Goal: Communication & Community: Answer question/provide support

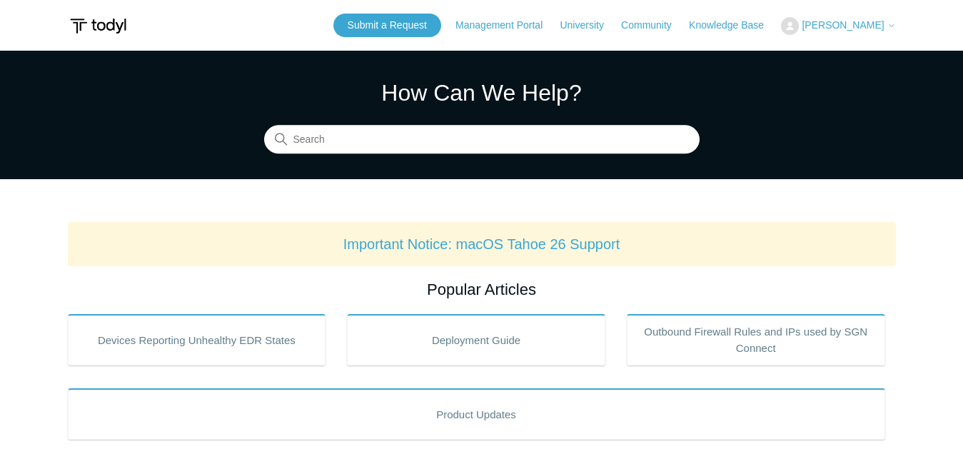
click at [882, 27] on span "[PERSON_NAME]" at bounding box center [842, 24] width 82 height 11
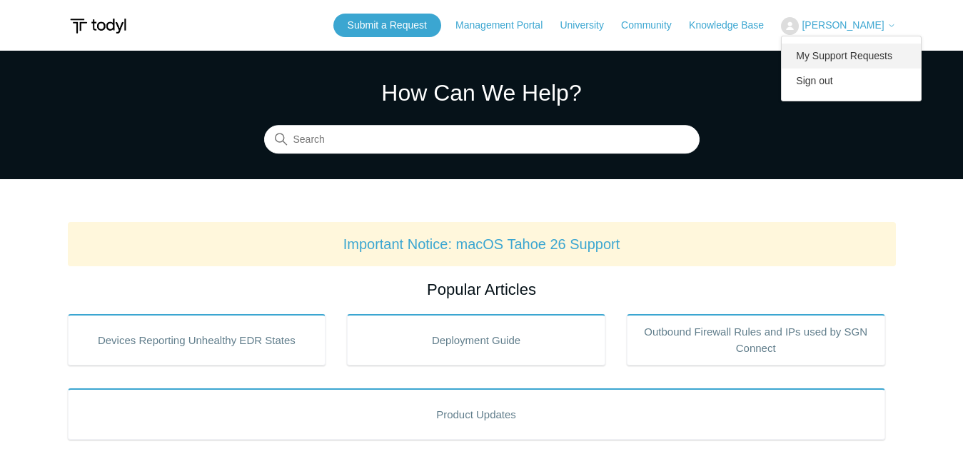
click at [870, 54] on link "My Support Requests" at bounding box center [850, 56] width 139 height 25
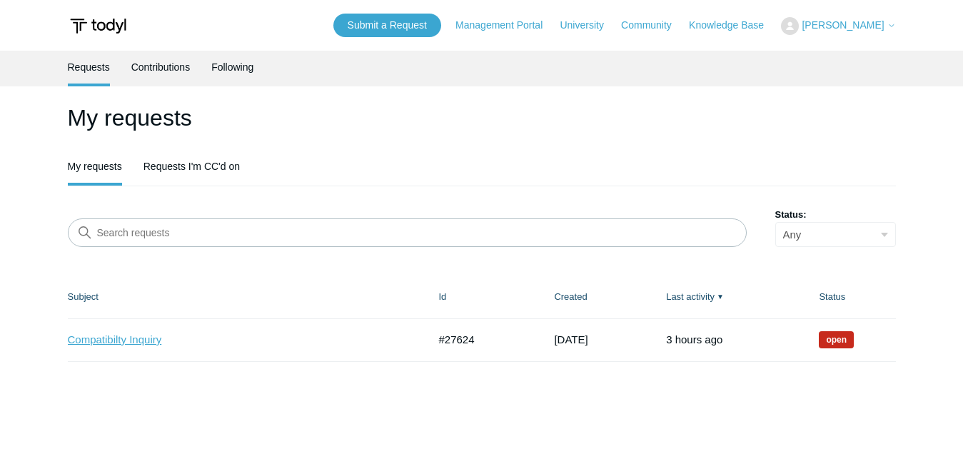
click at [119, 341] on link "Compatibilty Inquiry" at bounding box center [237, 340] width 339 height 16
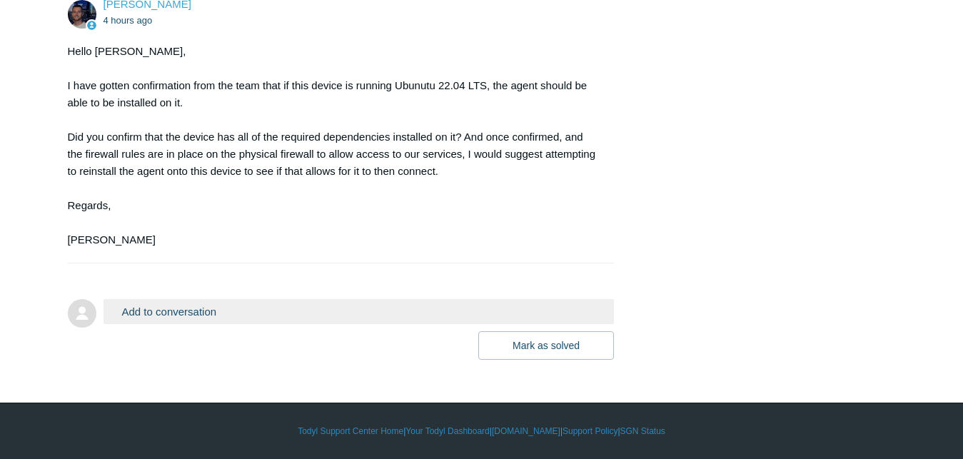
drag, startPoint x: 960, startPoint y: 398, endPoint x: 961, endPoint y: 390, distance: 7.3
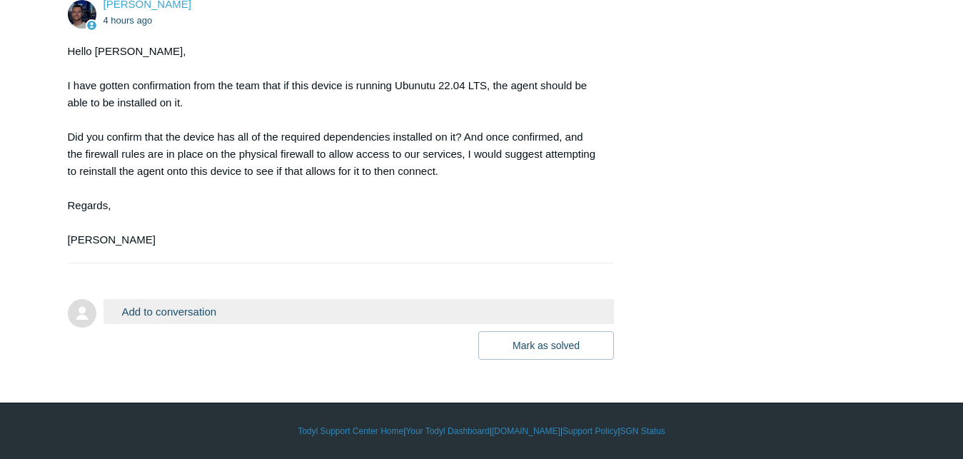
click at [315, 324] on button "Add to conversation" at bounding box center [358, 311] width 511 height 25
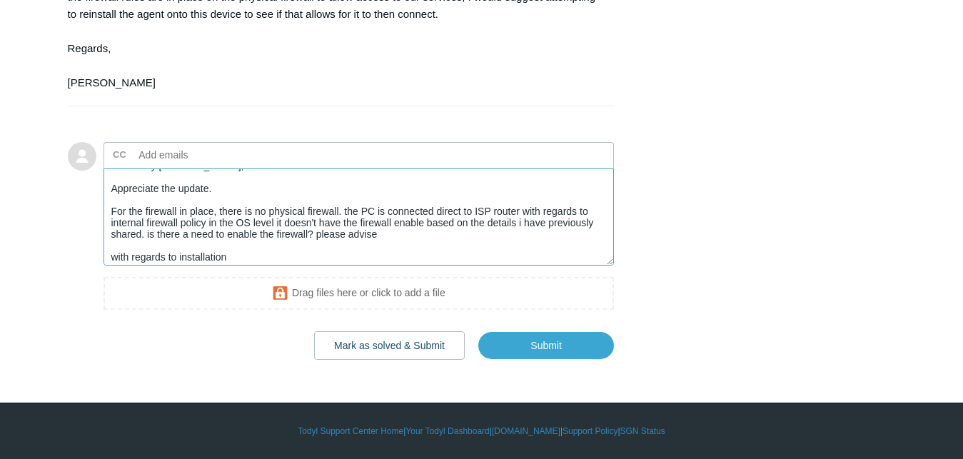
scroll to position [0, 0]
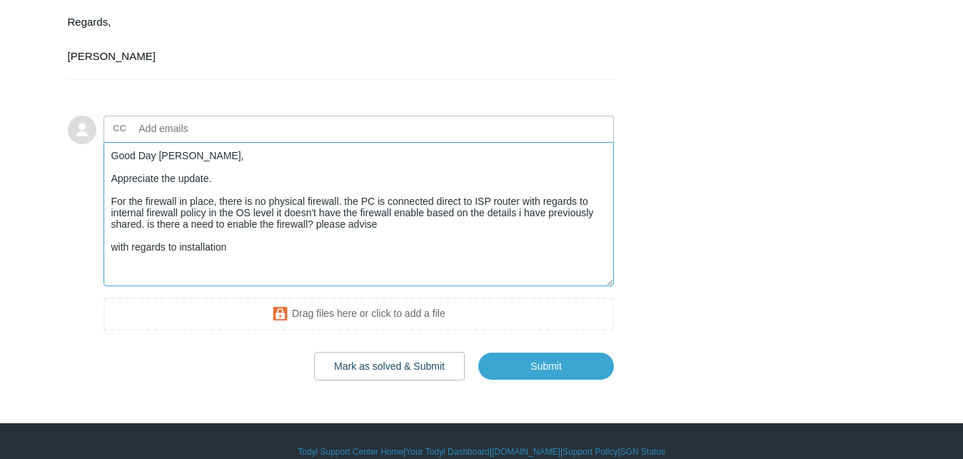
drag, startPoint x: 610, startPoint y: 370, endPoint x: 612, endPoint y: 426, distance: 56.4
click at [612, 286] on textarea "Good Day [PERSON_NAME], Appreciate the update. For the firewall in place, there…" at bounding box center [358, 214] width 511 height 144
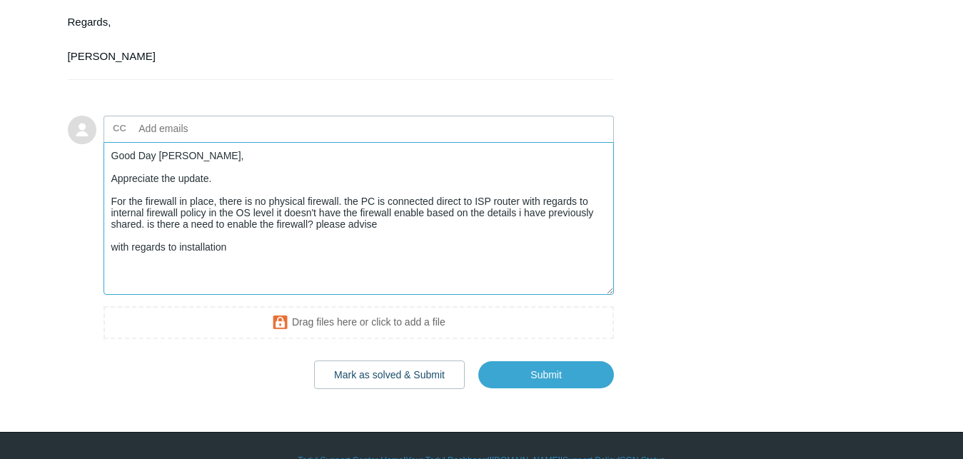
drag, startPoint x: 238, startPoint y: 390, endPoint x: 180, endPoint y: 388, distance: 57.8
click at [180, 295] on textarea "Good Day [PERSON_NAME], Appreciate the update. For the firewall in place, there…" at bounding box center [358, 218] width 511 height 153
click at [364, 295] on textarea "Good Day [PERSON_NAME], Appreciate the update. For the firewall in place, there…" at bounding box center [358, 218] width 511 height 153
click at [457, 295] on textarea "Good Day [PERSON_NAME], Appreciate the update. For the firewall in place, there…" at bounding box center [358, 218] width 511 height 153
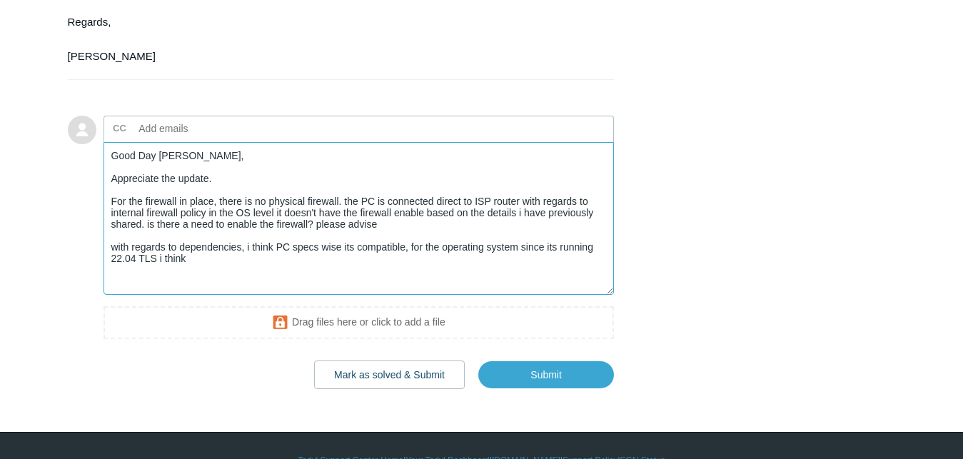
click at [241, 295] on textarea "Good Day [PERSON_NAME], Appreciate the update. For the firewall in place, there…" at bounding box center [358, 218] width 511 height 153
click at [398, 295] on textarea "Good Day [PERSON_NAME], Appreciate the update. For the firewall in place, there…" at bounding box center [358, 218] width 511 height 153
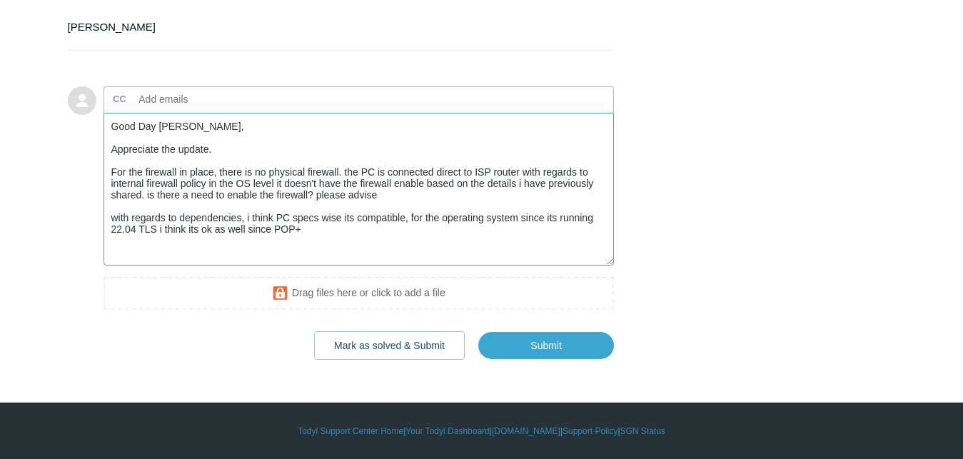
scroll to position [3095, 0]
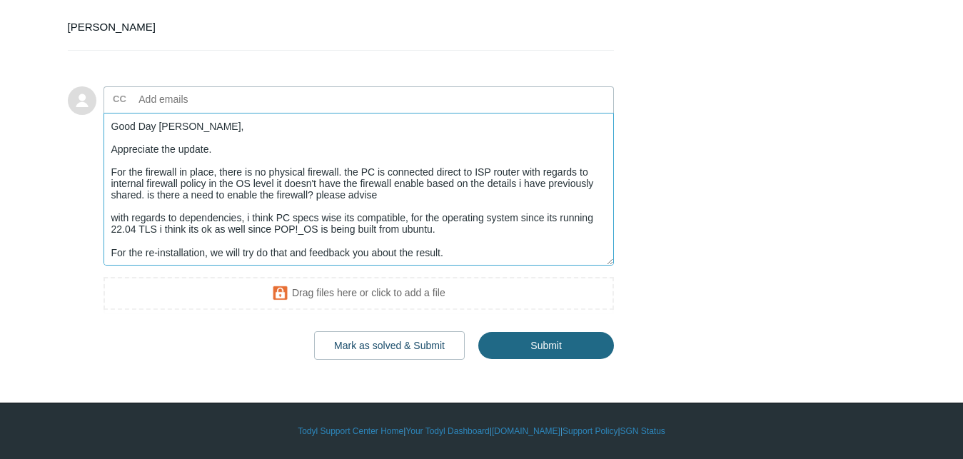
type textarea "Good Day [PERSON_NAME], Appreciate the update. For the firewall in place, there…"
click at [562, 353] on input "Submit" at bounding box center [546, 345] width 136 height 29
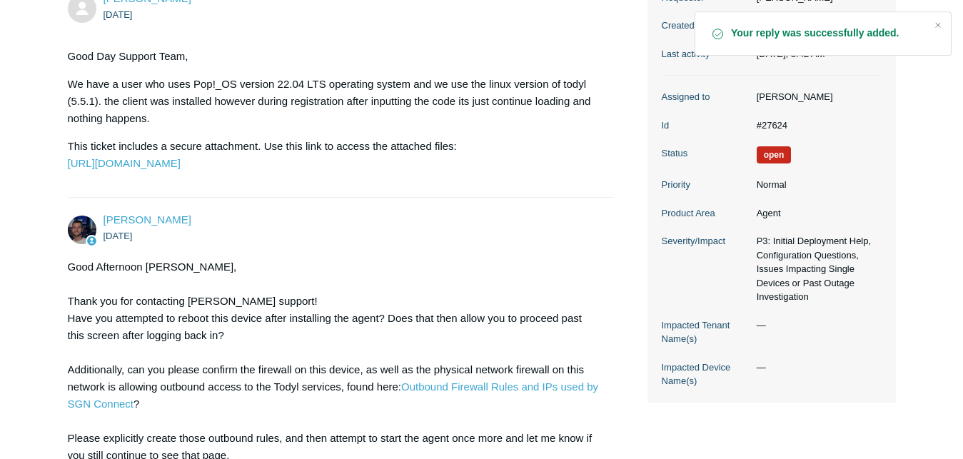
scroll to position [236, 0]
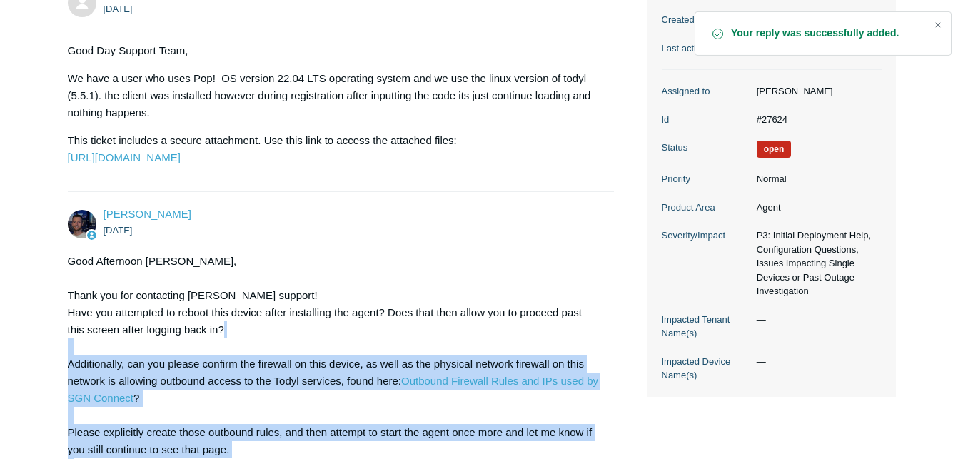
drag, startPoint x: 679, startPoint y: 304, endPoint x: 525, endPoint y: 390, distance: 177.0
click at [647, 390] on section "Ticket details Requester Alvin Nava Created August 23, 2025 at 7:27 AM Last act…" at bounding box center [771, 184] width 248 height 426
